Goal: Task Accomplishment & Management: Manage account settings

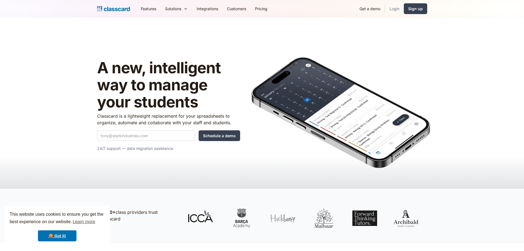
click at [393, 9] on link "Login" at bounding box center [394, 8] width 19 height 12
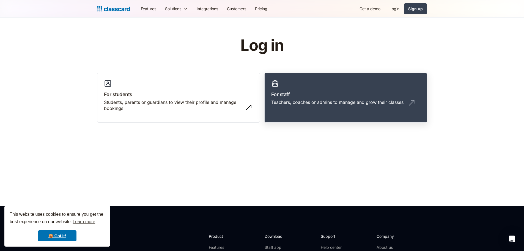
click at [281, 79] on link "For staff Teachers, coaches or admins to manage and grow their classes" at bounding box center [346, 98] width 163 height 50
